Goal: Find specific page/section: Find specific page/section

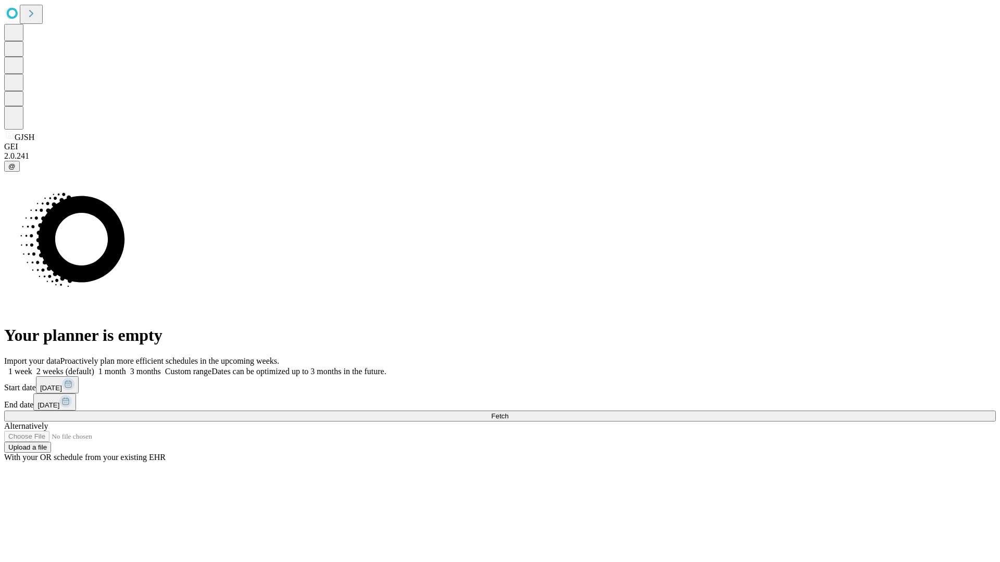
click at [508, 412] on span "Fetch" at bounding box center [499, 416] width 17 height 8
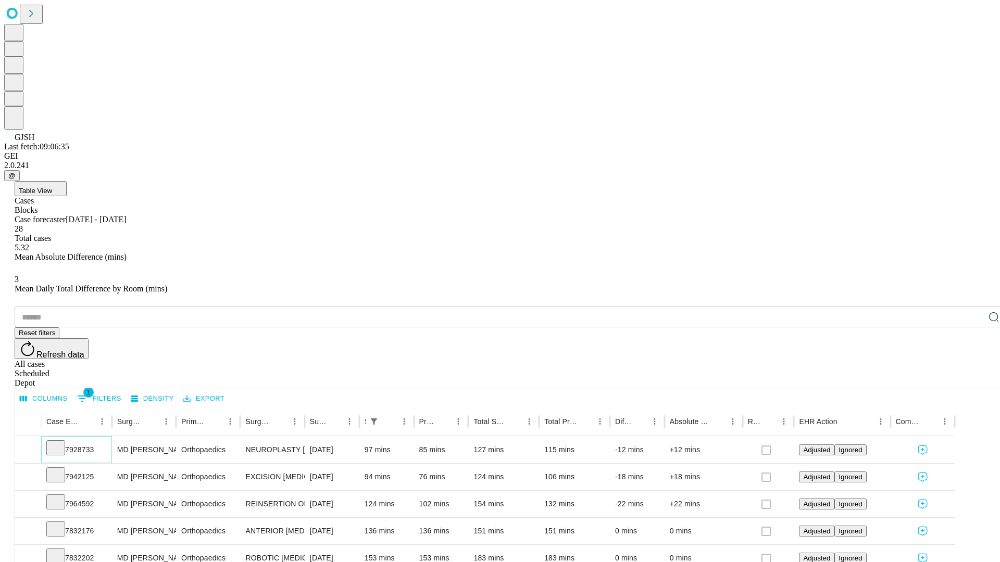
click at [61, 442] on icon at bounding box center [56, 447] width 10 height 10
